Goal: Find contact information: Find contact information

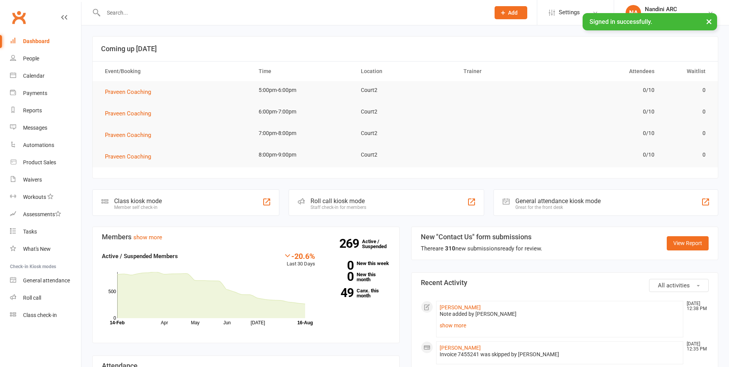
click at [140, 13] on input "text" at bounding box center [293, 12] width 384 height 11
paste input "[PERSON_NAME]"
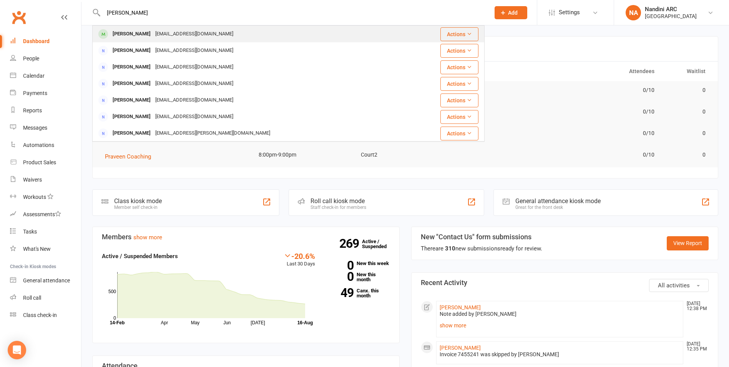
type input "[PERSON_NAME]"
click at [155, 28] on div "Aadya Saraf Vidhia001@gmail.com" at bounding box center [256, 34] width 326 height 16
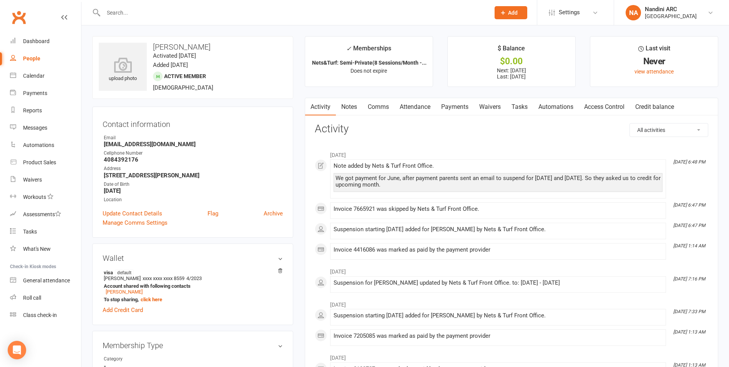
click at [467, 109] on link "Payments" at bounding box center [455, 107] width 38 height 18
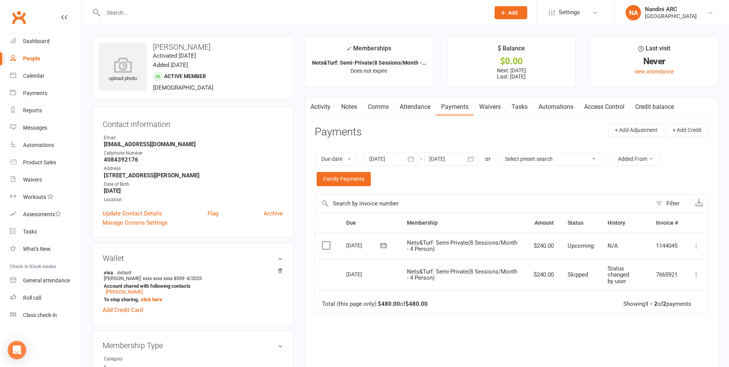
click at [411, 158] on icon "button" at bounding box center [411, 159] width 8 height 8
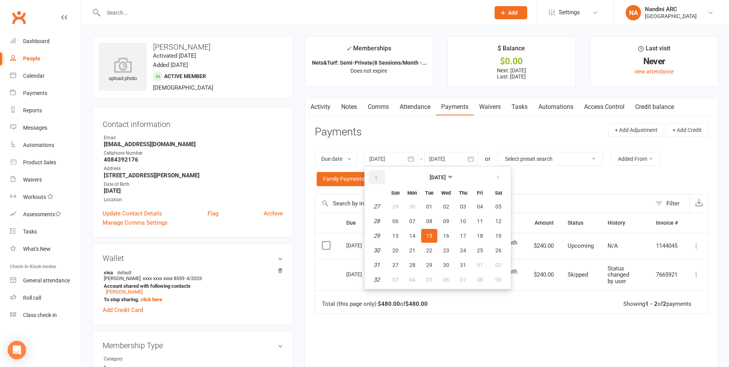
drag, startPoint x: 372, startPoint y: 174, endPoint x: 382, endPoint y: 174, distance: 10.0
click at [377, 174] on button "button" at bounding box center [377, 177] width 17 height 14
click at [382, 174] on button "button" at bounding box center [377, 177] width 17 height 14
click at [435, 203] on button "01" at bounding box center [429, 206] width 16 height 14
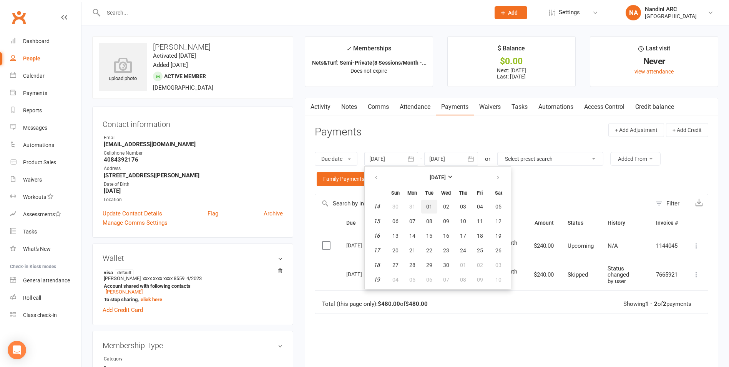
type input "01 Apr 2025"
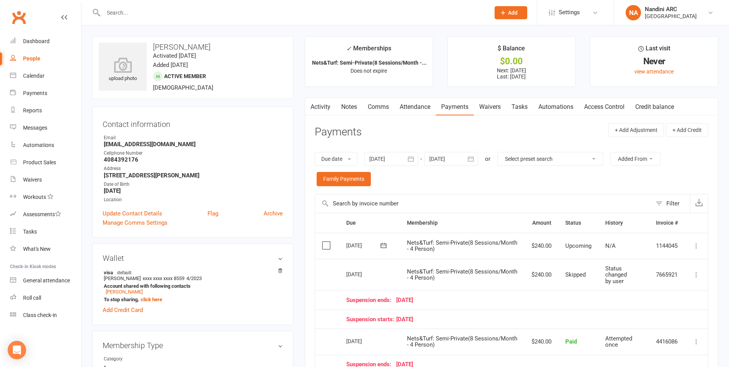
click at [471, 156] on icon "button" at bounding box center [471, 158] width 6 height 5
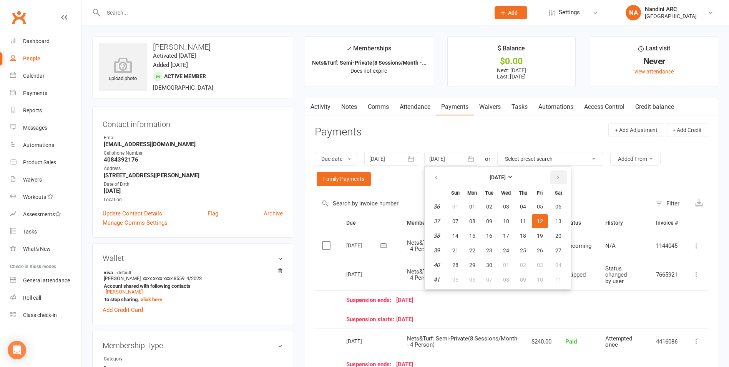
click at [555, 183] on button "button" at bounding box center [558, 177] width 17 height 14
click at [559, 208] on span "04" at bounding box center [558, 206] width 6 height 6
type input "04 Oct 2025"
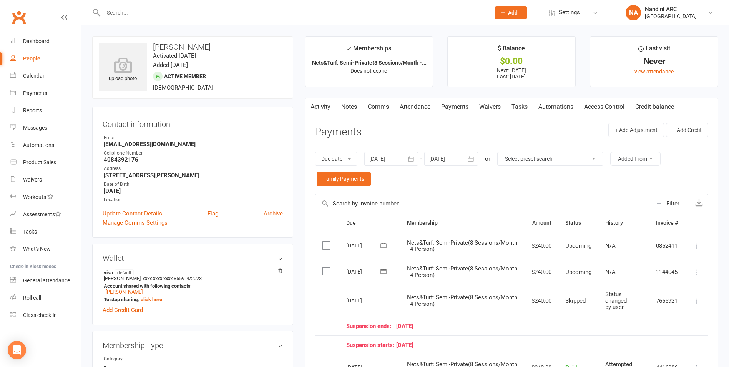
click at [354, 105] on link "Notes" at bounding box center [349, 107] width 27 height 18
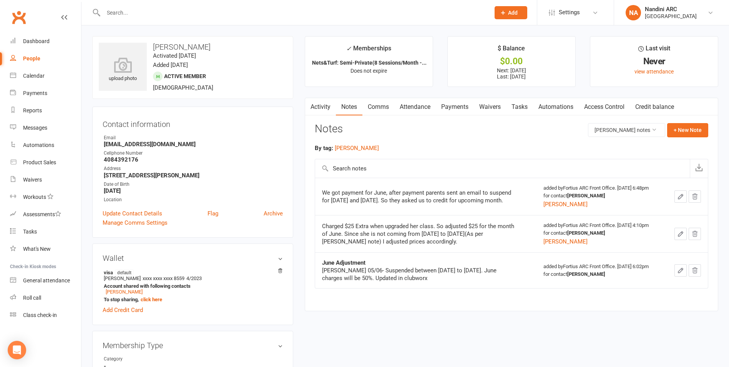
click at [448, 110] on link "Payments" at bounding box center [455, 107] width 38 height 18
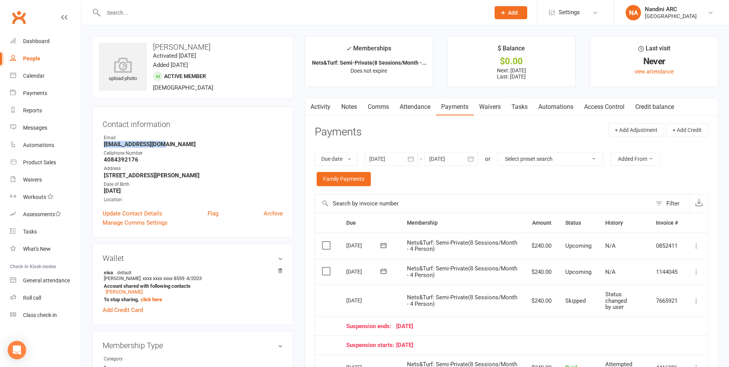
drag, startPoint x: 99, startPoint y: 144, endPoint x: 167, endPoint y: 144, distance: 67.7
click at [167, 144] on div "Contact information Owner Email Vidhia001@gmail.com Cellphone Number 4084392176…" at bounding box center [192, 171] width 201 height 131
copy strong "[EMAIL_ADDRESS][DOMAIN_NAME]"
click at [165, 141] on strong "[EMAIL_ADDRESS][DOMAIN_NAME]" at bounding box center [193, 144] width 179 height 7
drag, startPoint x: 103, startPoint y: 144, endPoint x: 168, endPoint y: 147, distance: 64.7
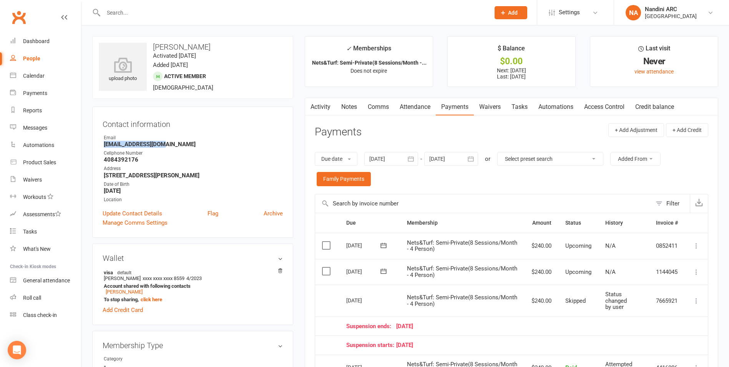
click at [168, 147] on div "Contact information Owner Email Vidhia001@gmail.com Cellphone Number 4084392176…" at bounding box center [192, 171] width 201 height 131
copy strong "[EMAIL_ADDRESS][DOMAIN_NAME]"
click at [171, 148] on ul "Owner Email Vidhia001@gmail.com Cellphone Number 4084392176 Address 1505 Bristo…" at bounding box center [193, 168] width 180 height 69
click at [126, 11] on input "text" at bounding box center [293, 12] width 384 height 11
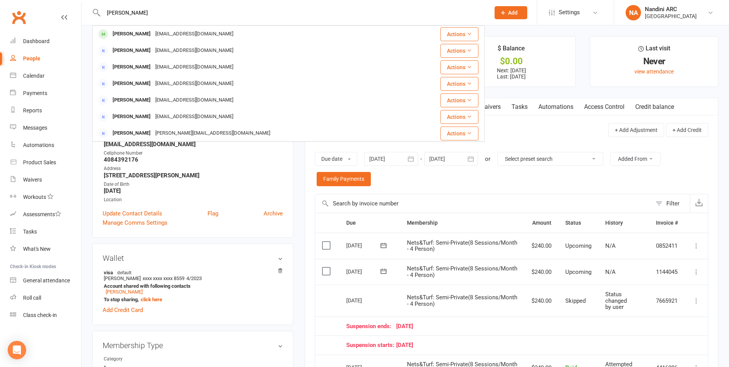
type input "ryan bijo"
click at [164, 33] on div "bezhuthani@gmail.com" at bounding box center [194, 33] width 83 height 11
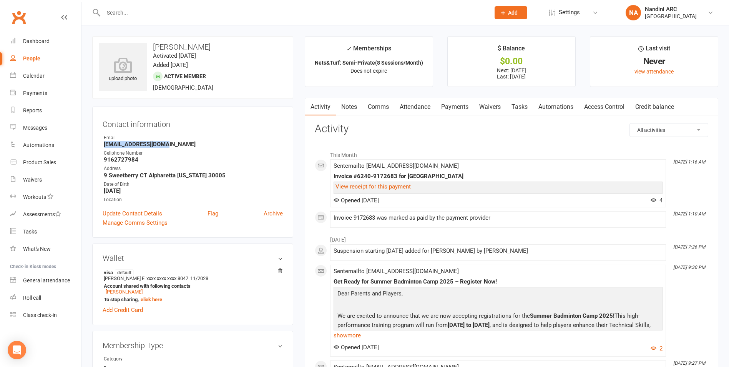
drag, startPoint x: 101, startPoint y: 147, endPoint x: 163, endPoint y: 147, distance: 61.9
click at [163, 147] on div "Contact information Owner Email bezhuthani@gmail.com Cellphone Number 916272798…" at bounding box center [192, 171] width 201 height 131
copy strong "bezhuthani@gmail.com"
click at [196, 134] on div "Email" at bounding box center [193, 137] width 179 height 7
click at [176, 9] on input "text" at bounding box center [293, 12] width 384 height 11
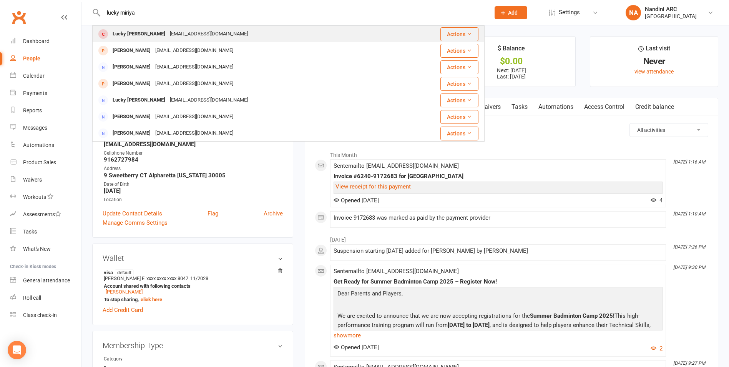
type input "lucky miriya"
click at [186, 35] on div "Miriyala_sri@yahoo.com" at bounding box center [209, 33] width 83 height 11
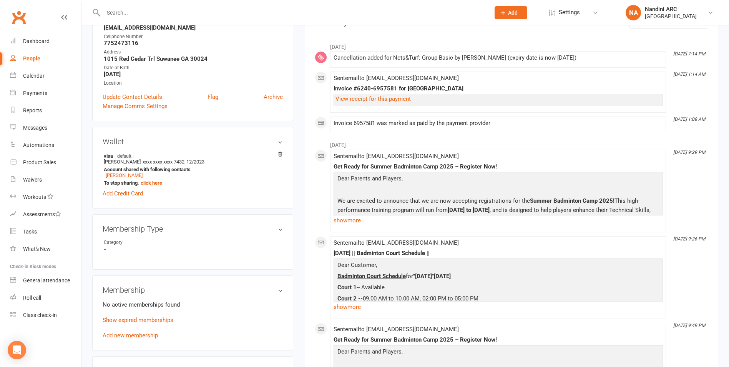
scroll to position [115, 0]
click at [349, 251] on div "07 JUNE 2025 || Badminton Court Schedule ||" at bounding box center [498, 252] width 329 height 7
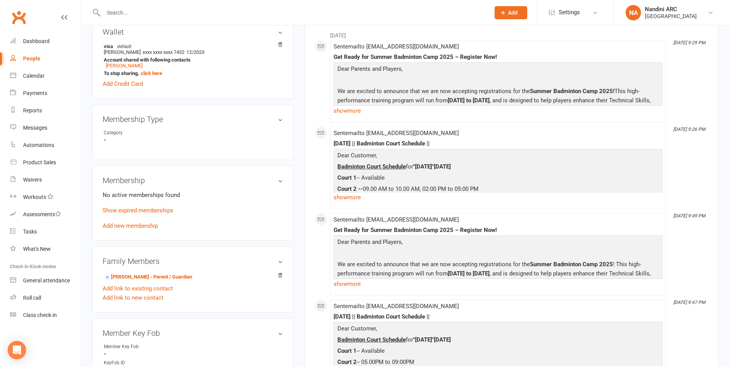
scroll to position [231, 0]
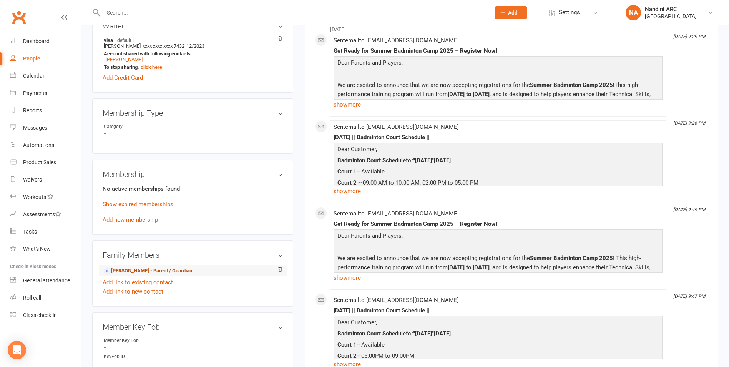
click at [151, 271] on link "Srini Miriyala - Parent / Guardian" at bounding box center [148, 271] width 88 height 8
